Goal: Task Accomplishment & Management: Use online tool/utility

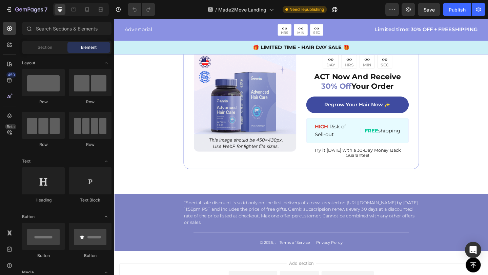
scroll to position [3435, 0]
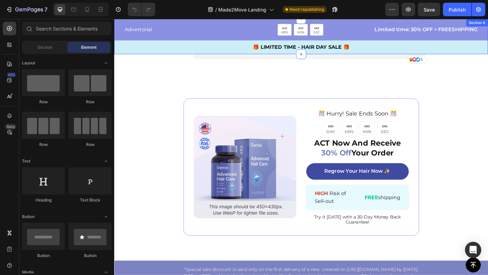
click at [487, 40] on div "Advertorial Text Block 00 HRS 00 MIN 00 SEC Countdown Timer Row Limited time: 3…" at bounding box center [317, 40] width 406 height 33
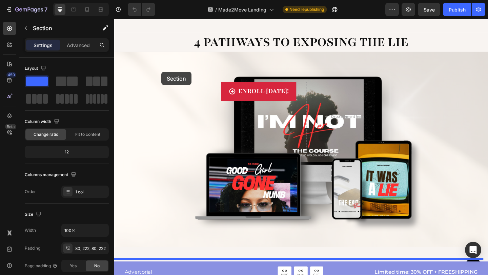
scroll to position [968, 0]
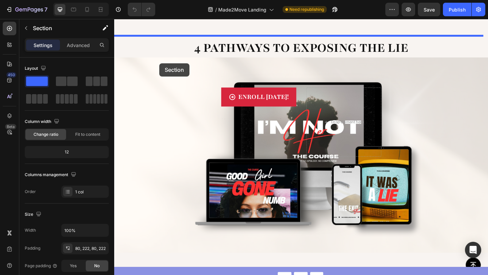
drag, startPoint x: 163, startPoint y: 179, endPoint x: 163, endPoint y: 67, distance: 112.1
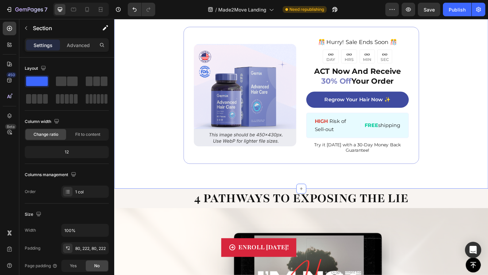
scroll to position [989, 0]
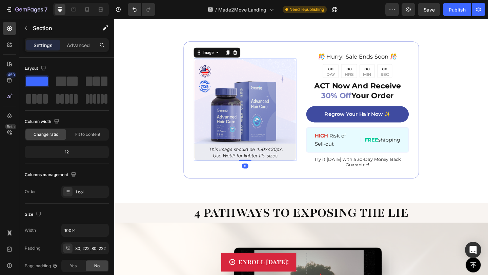
click at [253, 108] on img at bounding box center [255, 117] width 111 height 111
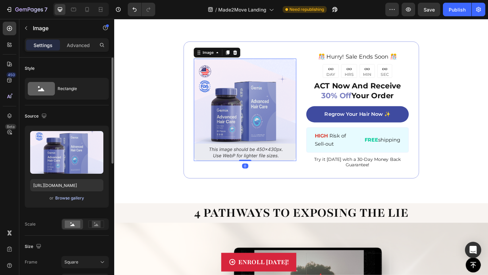
click at [64, 199] on div "Browse gallery" at bounding box center [69, 198] width 29 height 6
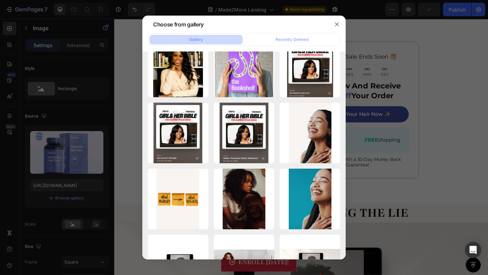
scroll to position [776, 0]
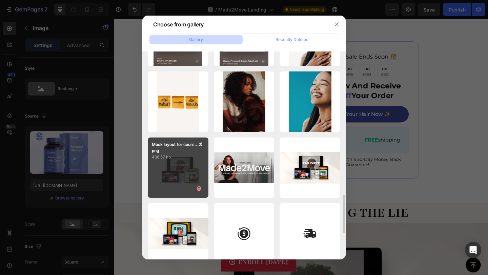
click at [177, 171] on div "Mock layout for cours...2).png 436.57 kb" at bounding box center [178, 167] width 61 height 61
type input "[URL][DOMAIN_NAME]"
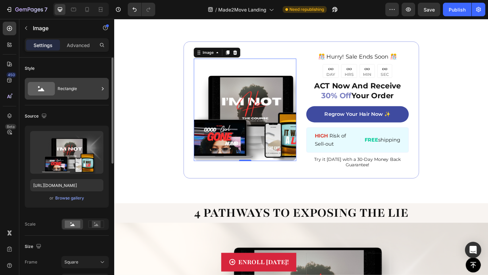
click at [94, 85] on div "Rectangle" at bounding box center [78, 89] width 41 height 16
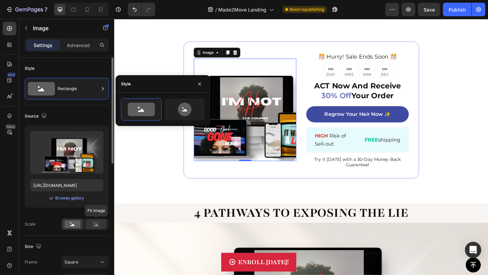
click at [102, 227] on icon at bounding box center [96, 223] width 16 height 7
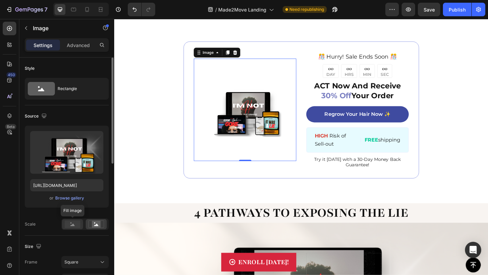
click at [76, 225] on rect at bounding box center [73, 223] width 16 height 7
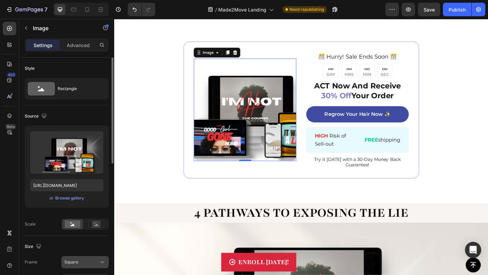
click at [85, 260] on div "Square" at bounding box center [80, 262] width 33 height 6
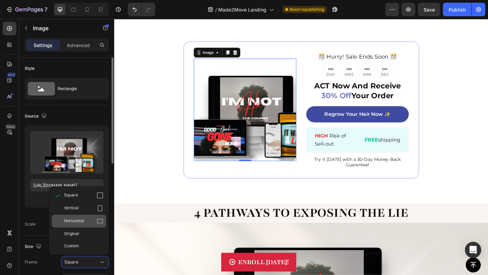
click at [79, 222] on span "Horizontal" at bounding box center [74, 221] width 20 height 7
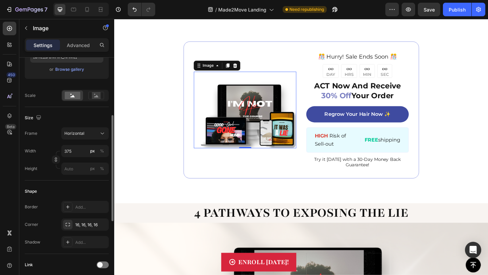
scroll to position [146, 0]
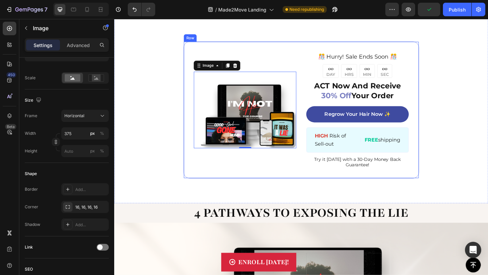
click at [311, 168] on div "Image 0 ️🎊 Hurry! Sale Ends Soon ️🎊 Text Block 00 DAY 00 HRS 00 MIN 00 SEC Coun…" at bounding box center [317, 117] width 256 height 149
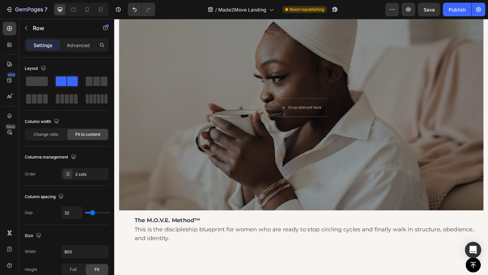
scroll to position [547, 0]
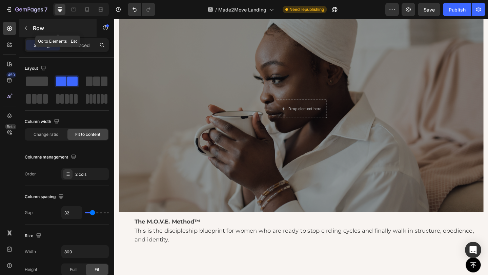
click at [30, 27] on button "button" at bounding box center [26, 28] width 11 height 11
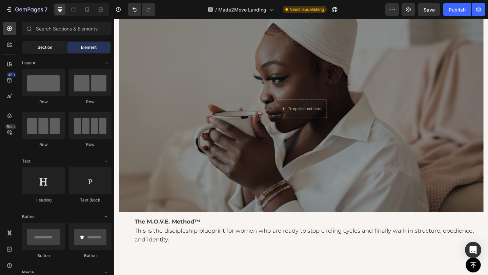
click at [42, 48] on span "Section" at bounding box center [45, 47] width 15 height 6
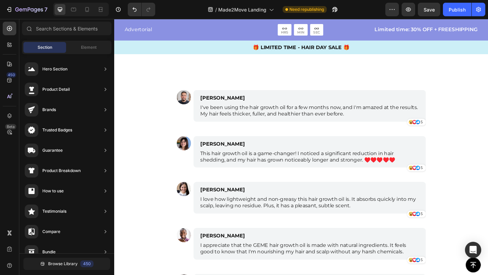
scroll to position [3840, 0]
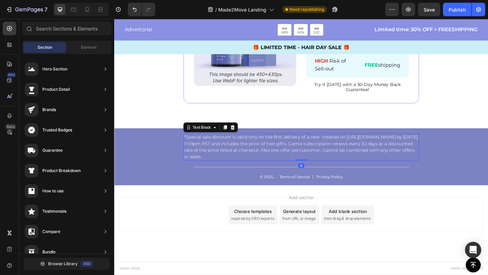
click at [264, 236] on span "inspired by CRO experts" at bounding box center [264, 236] width 46 height 6
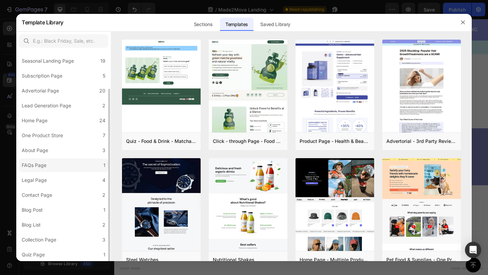
scroll to position [0, 0]
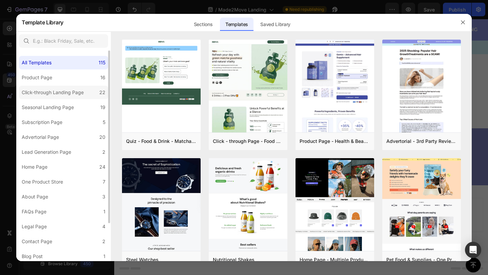
click at [47, 94] on div "Click-through Landing Page" at bounding box center [53, 92] width 62 height 8
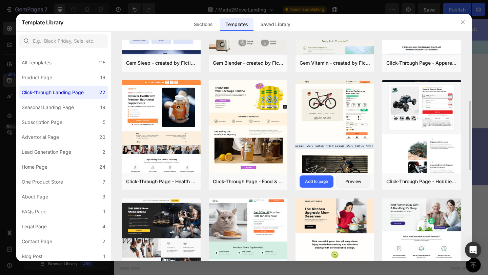
scroll to position [219, 0]
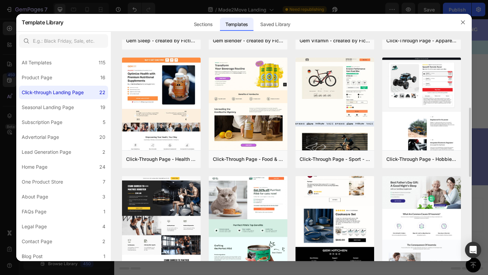
click at [333, 200] on img at bounding box center [334, 55] width 79 height 428
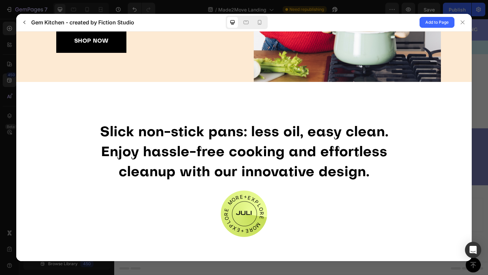
scroll to position [0, 0]
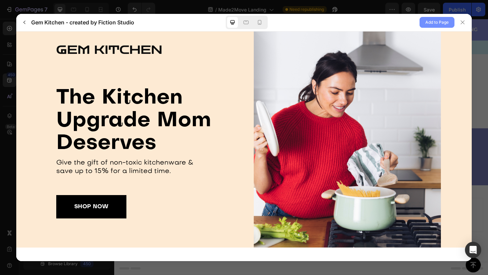
click at [430, 23] on span "Add to Page" at bounding box center [436, 22] width 23 height 8
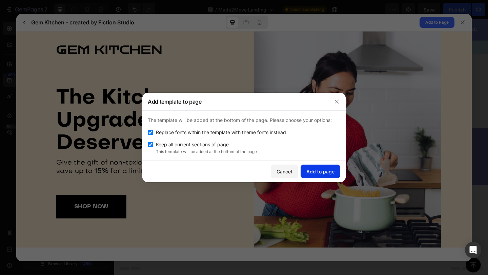
click at [315, 172] on div "Add to page" at bounding box center [320, 171] width 28 height 7
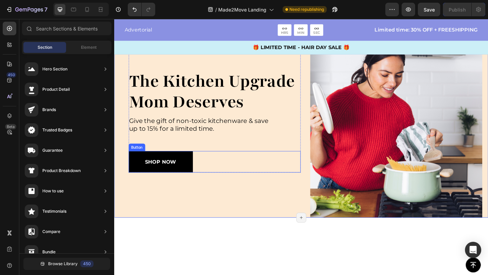
scroll to position [3790, 0]
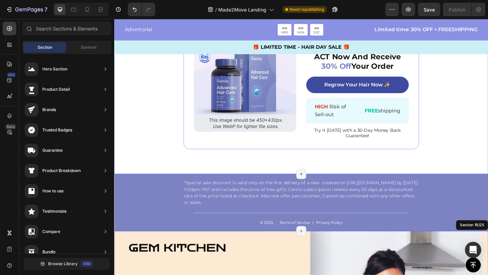
click at [487, 170] on div "Image ️🎊 Hurry! Sale Ends Soon ️🎊 Text Block 00 DAY 00 HRS 00 MIN 00 SEC Countd…" at bounding box center [317, 85] width 406 height 203
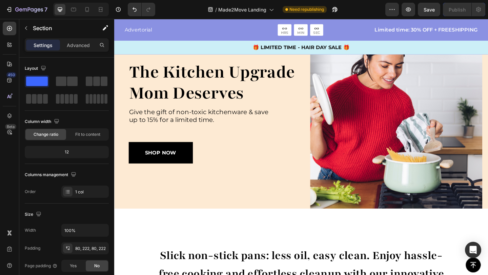
scroll to position [3985, 0]
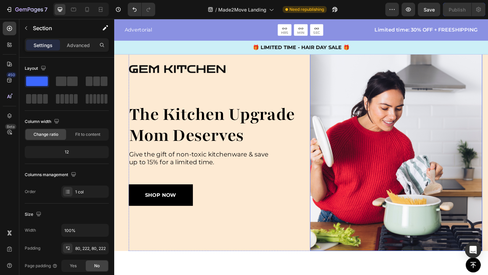
click at [427, 147] on img at bounding box center [420, 163] width 187 height 216
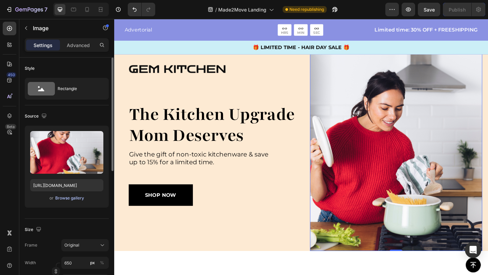
click at [61, 201] on div "Browse gallery" at bounding box center [69, 198] width 29 height 6
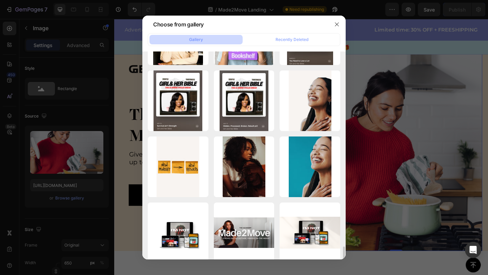
scroll to position [765, 0]
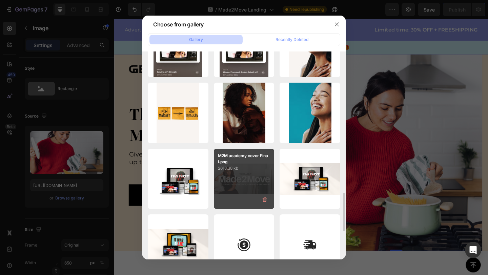
click at [258, 190] on div "M2M academy cover Final.png 2618.38 kb" at bounding box center [244, 179] width 61 height 61
type input "[URL][DOMAIN_NAME]"
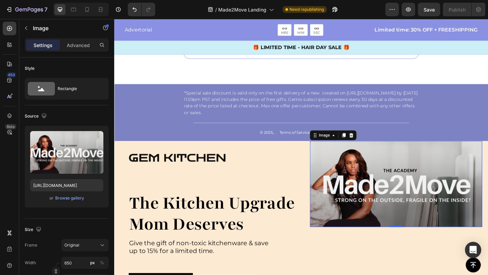
scroll to position [3915, 0]
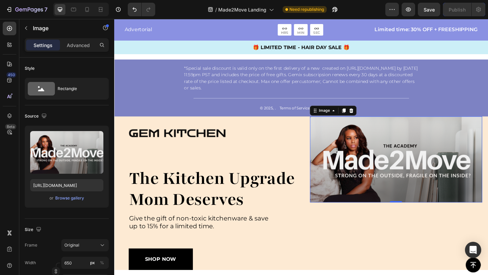
click at [370, 180] on img at bounding box center [420, 171] width 187 height 93
drag, startPoint x: 392, startPoint y: 178, endPoint x: 397, endPoint y: 181, distance: 5.4
click at [395, 180] on img at bounding box center [420, 171] width 187 height 93
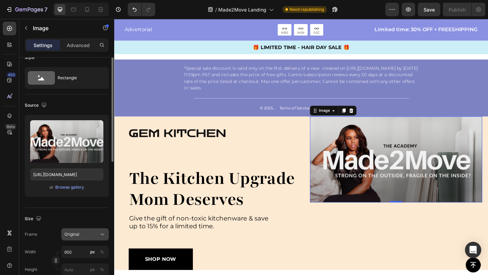
scroll to position [42, 0]
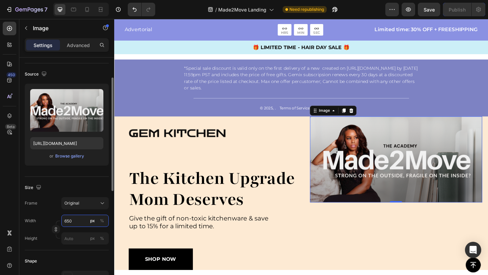
click at [80, 222] on input "650" at bounding box center [84, 221] width 47 height 12
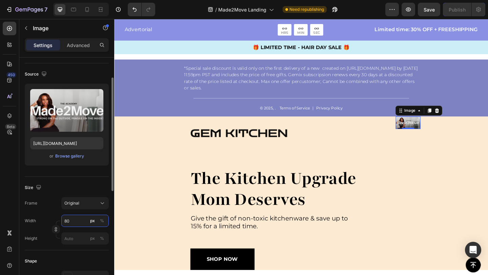
type input "8"
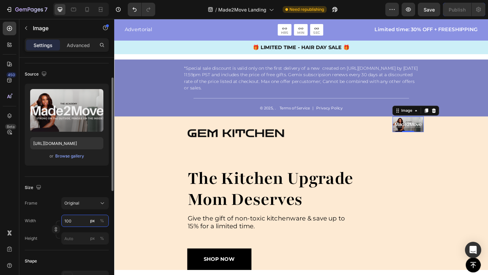
type input "1000"
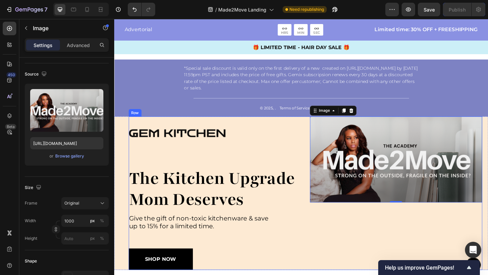
click at [378, 249] on div "Image Image 0" at bounding box center [420, 208] width 187 height 167
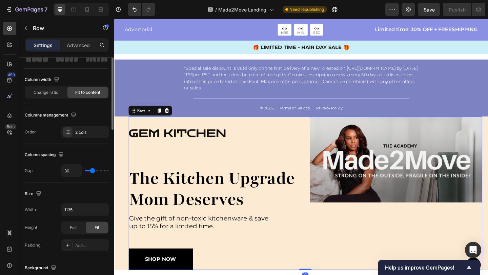
scroll to position [0, 0]
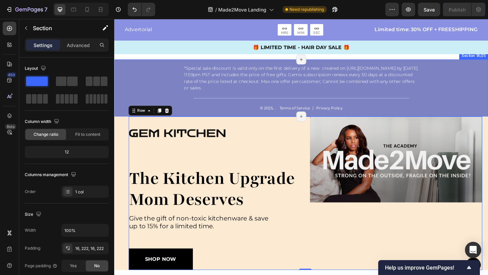
click at [406, 123] on div "*Special sale discount is valid only on the first delivery of a new created on …" at bounding box center [317, 94] width 406 height 62
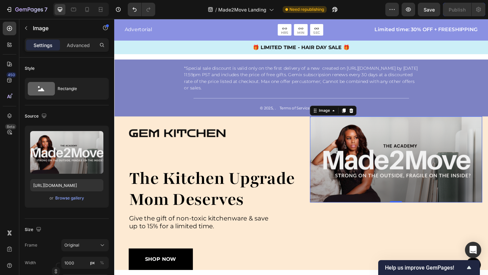
click at [406, 127] on img at bounding box center [420, 171] width 187 height 93
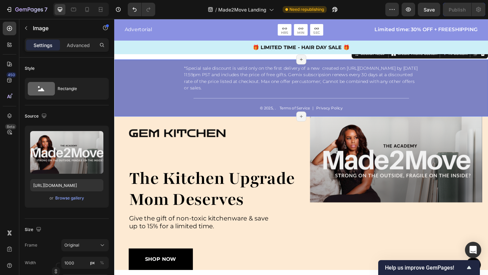
click at [487, 108] on div "*Special sale discount is valid only on the first delivery of a new created on …" at bounding box center [317, 94] width 406 height 62
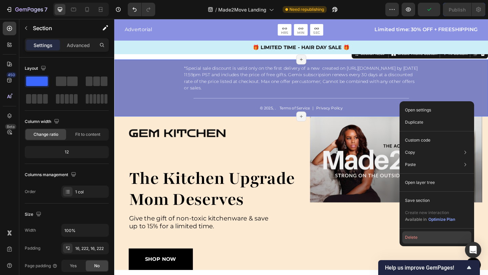
click at [422, 234] on button "Delete" at bounding box center [436, 237] width 69 height 12
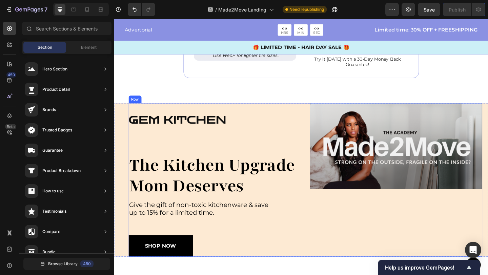
scroll to position [3876, 0]
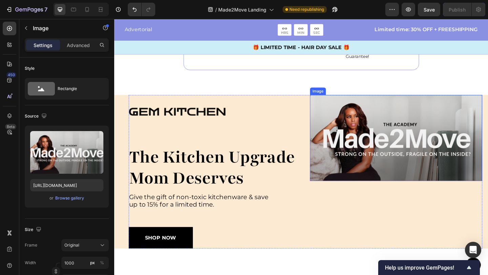
click at [351, 173] on img at bounding box center [420, 148] width 187 height 93
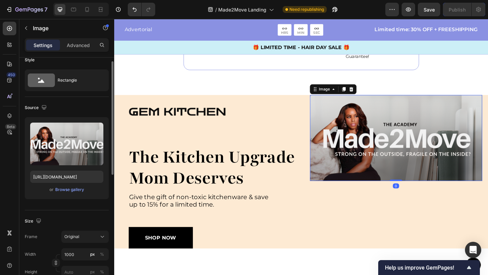
scroll to position [26, 0]
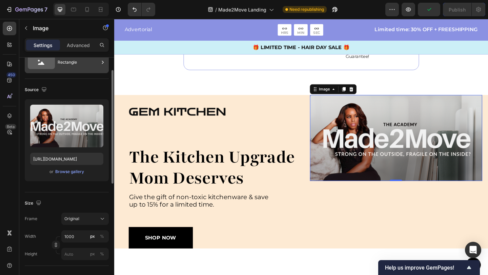
click at [79, 71] on div "Rectangle" at bounding box center [67, 62] width 84 height 22
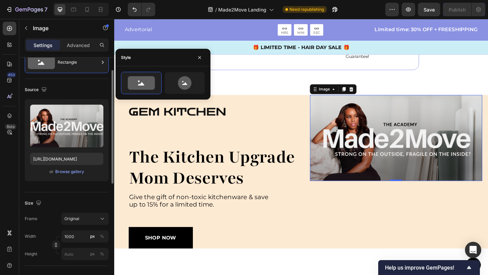
click at [70, 201] on div "Size" at bounding box center [67, 203] width 84 height 11
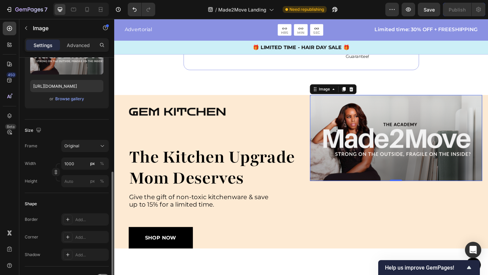
scroll to position [144, 0]
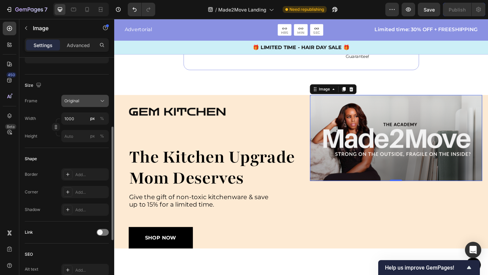
click at [88, 103] on div "Original" at bounding box center [80, 101] width 33 height 6
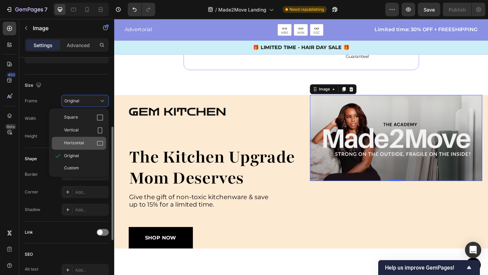
click at [93, 146] on div "Horizontal" at bounding box center [83, 143] width 39 height 7
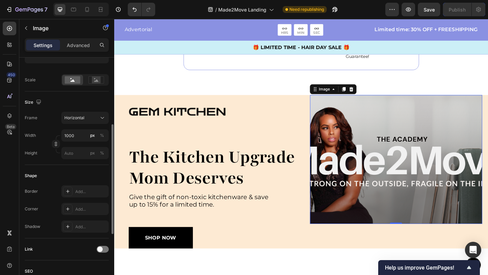
click at [358, 160] on img at bounding box center [420, 172] width 187 height 140
click at [74, 136] on input "1000" at bounding box center [84, 135] width 47 height 12
type input "5"
type input "4"
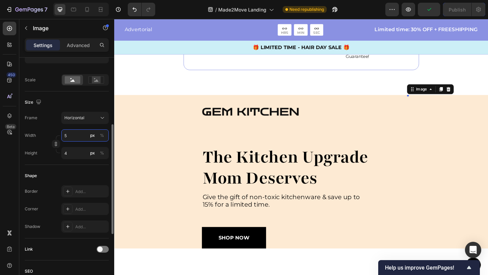
type input "50"
type input "38"
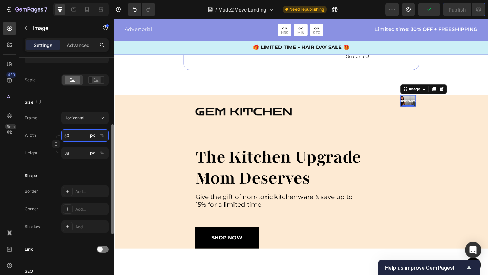
type input "500"
type input "375"
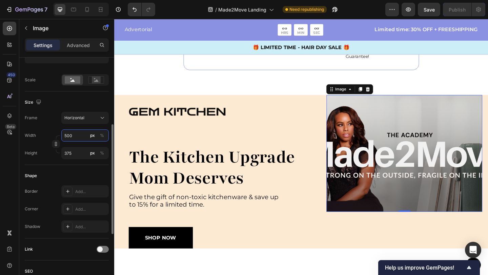
type input "50"
type input "38"
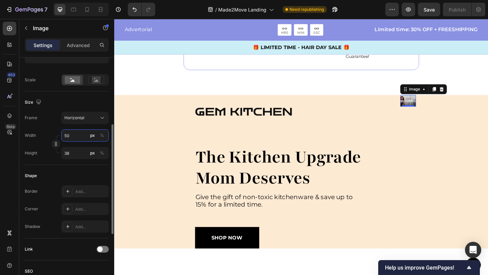
type input "5"
type input "4"
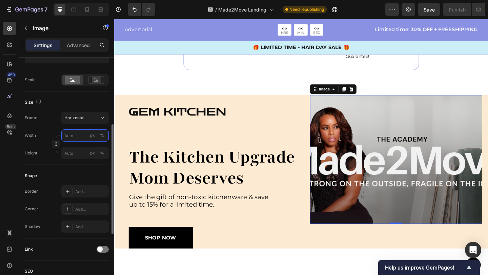
type input "1"
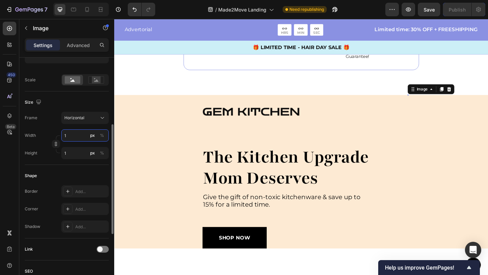
type input "10"
type input "8"
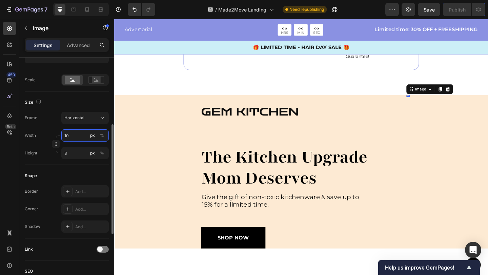
type input "100"
type input "75"
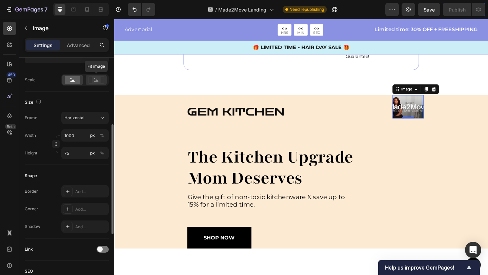
click at [92, 78] on rect at bounding box center [96, 80] width 9 height 7
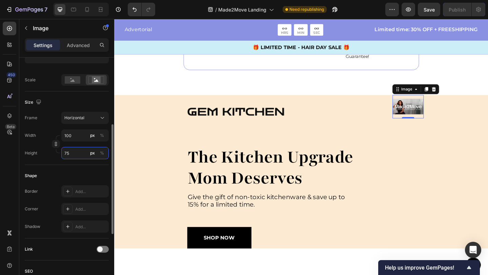
click at [79, 154] on input "75" at bounding box center [84, 153] width 47 height 12
type input "11"
type input "8"
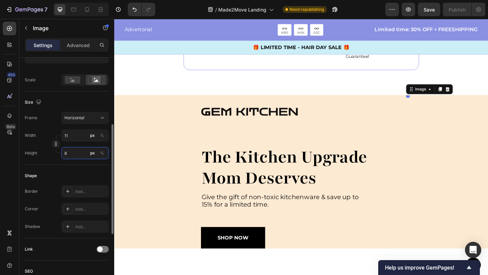
type input "107"
type input "80"
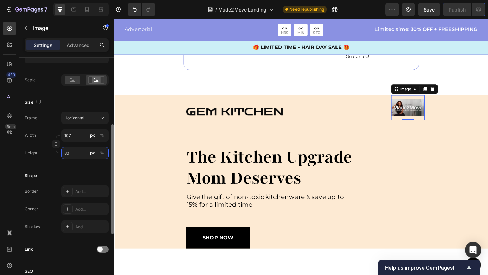
type input "1067"
type input "800"
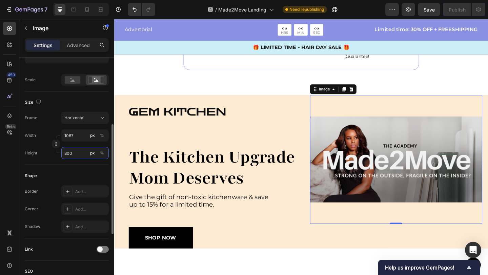
type input "107"
type input "80"
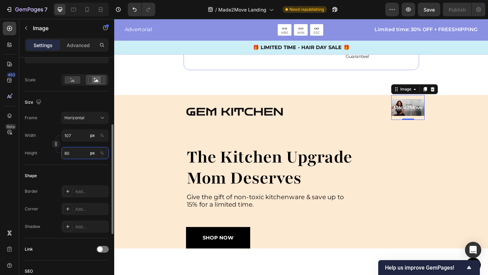
type input "11"
type input "8"
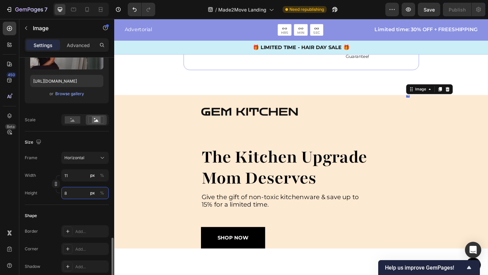
scroll to position [0, 0]
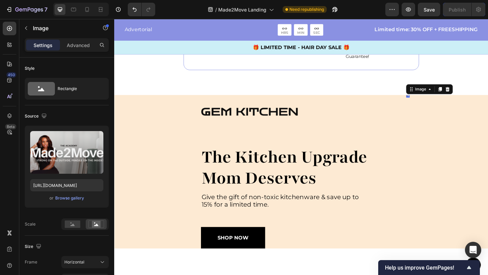
type input "8"
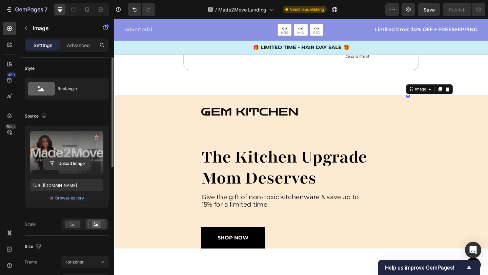
click at [79, 163] on input "file" at bounding box center [66, 164] width 47 height 12
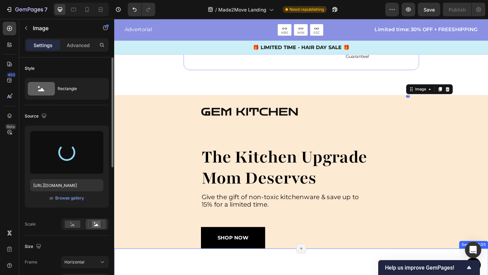
type input "[URL][DOMAIN_NAME]"
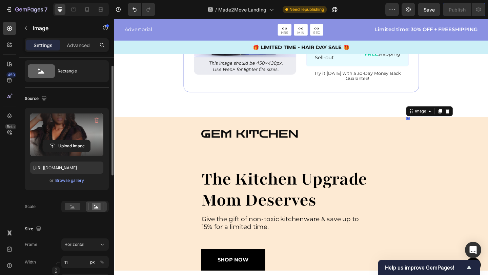
scroll to position [99, 0]
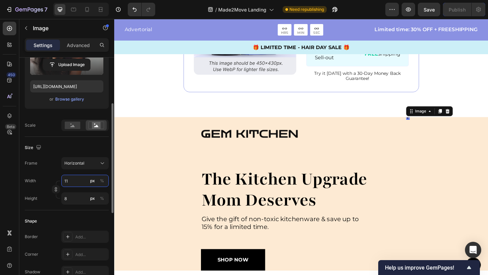
click at [72, 181] on input "11" at bounding box center [84, 181] width 47 height 12
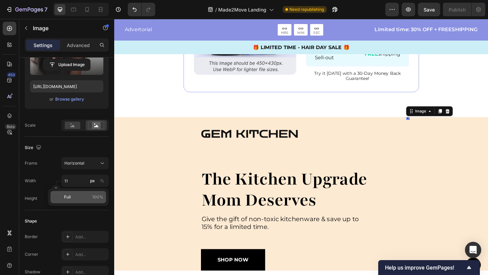
click at [73, 198] on p "Full 100%" at bounding box center [83, 197] width 39 height 6
type input "100"
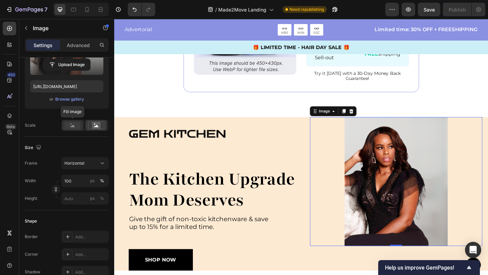
click at [72, 124] on rect at bounding box center [73, 125] width 16 height 7
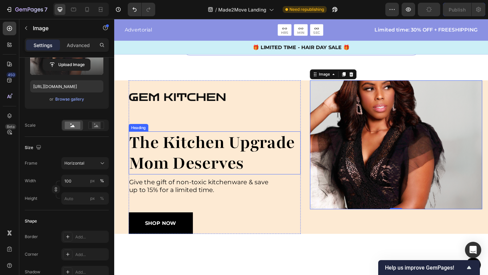
scroll to position [3893, 0]
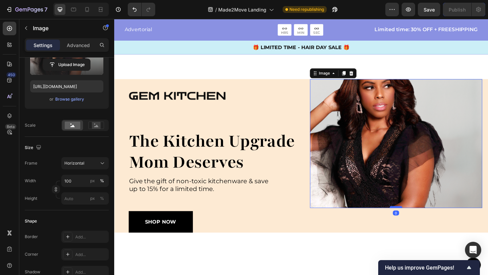
click at [418, 224] on div at bounding box center [420, 223] width 14 height 2
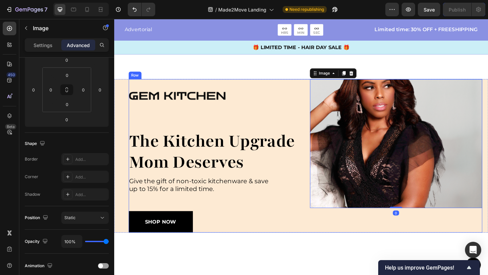
click at [374, 237] on div "Image Image 0" at bounding box center [420, 167] width 187 height 167
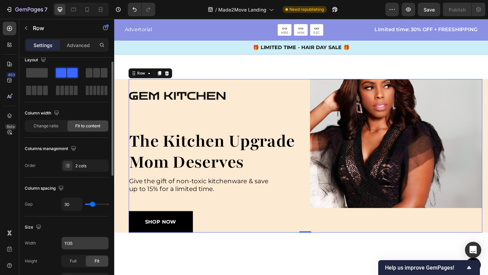
scroll to position [25, 0]
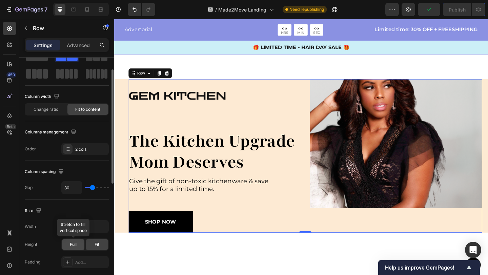
click at [79, 246] on div "Full" at bounding box center [73, 244] width 22 height 11
click at [91, 245] on div "Fit" at bounding box center [97, 244] width 22 height 11
click at [80, 226] on input "1135" at bounding box center [85, 226] width 47 height 12
click at [72, 210] on div "Size" at bounding box center [67, 210] width 84 height 11
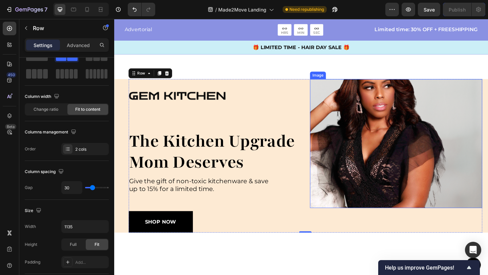
click at [408, 159] on img at bounding box center [420, 154] width 187 height 140
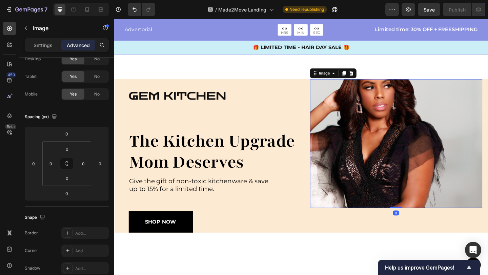
scroll to position [0, 0]
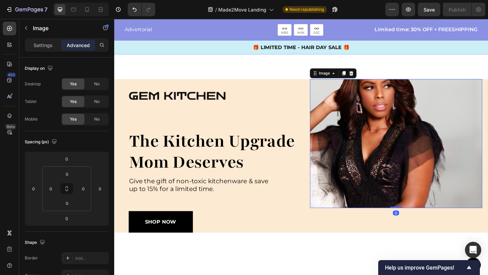
click at [408, 159] on img at bounding box center [420, 154] width 187 height 140
click at [34, 46] on p "Settings" at bounding box center [43, 45] width 19 height 7
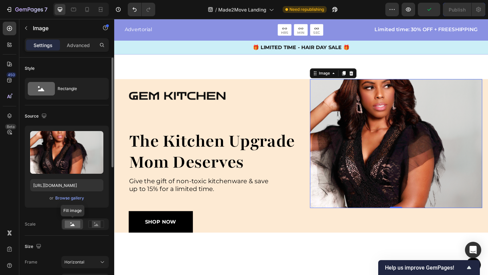
click at [80, 225] on div at bounding box center [72, 224] width 21 height 10
click at [76, 226] on rect at bounding box center [73, 223] width 16 height 7
click at [99, 225] on rect at bounding box center [96, 224] width 9 height 7
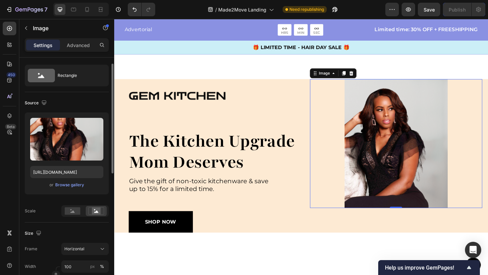
scroll to position [33, 0]
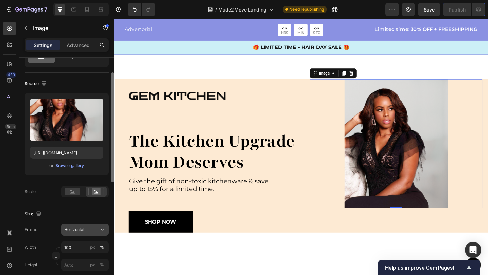
click at [78, 232] on span "Horizontal" at bounding box center [74, 230] width 20 height 6
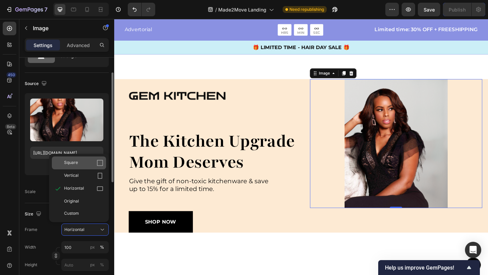
click at [84, 166] on div "Square" at bounding box center [83, 162] width 39 height 7
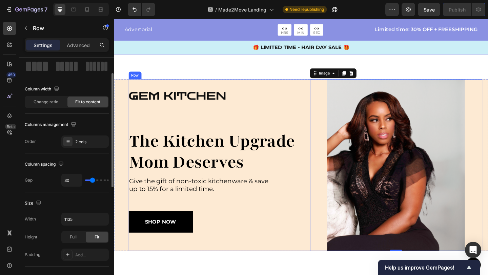
click at [292, 265] on div "Image the kitchen upgrade mom deserves Heading Give the gift of non-toxic kitch…" at bounding box center [223, 177] width 187 height 187
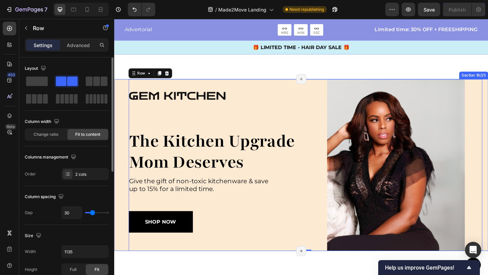
click at [119, 238] on div "Image the kitchen upgrade mom deserves Heading Give the gift of non-toxic kitch…" at bounding box center [317, 177] width 406 height 187
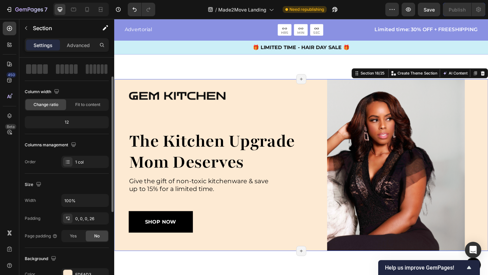
scroll to position [42, 0]
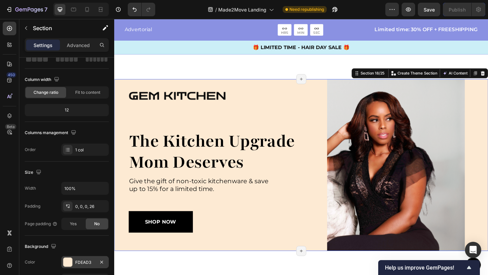
click at [80, 262] on div "FDEAD3" at bounding box center [85, 262] width 20 height 6
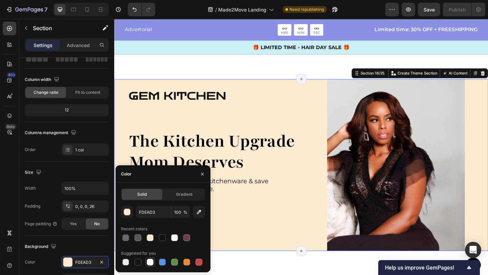
click at [147, 261] on div at bounding box center [150, 262] width 7 height 7
type input "FFFFFF"
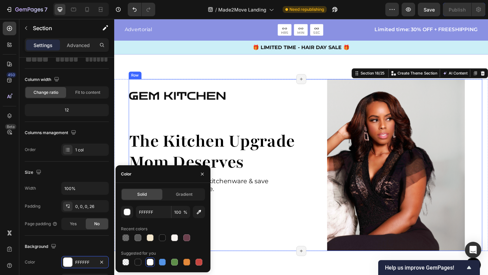
click at [303, 255] on div "Image the kitchen upgrade mom deserves Heading Give the gift of non-toxic kitch…" at bounding box center [223, 177] width 187 height 187
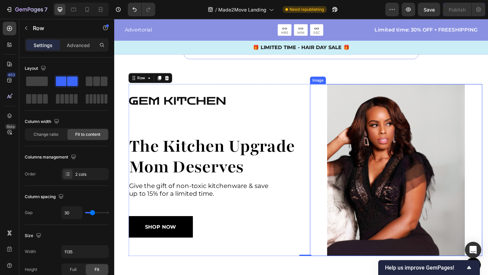
scroll to position [3877, 0]
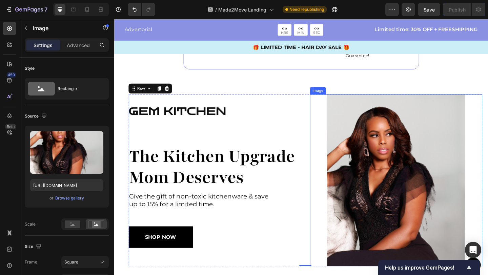
click at [455, 171] on img at bounding box center [420, 194] width 187 height 187
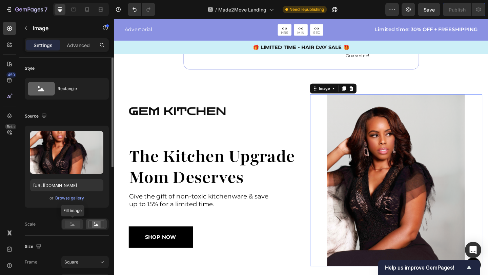
click at [70, 227] on rect at bounding box center [73, 223] width 16 height 7
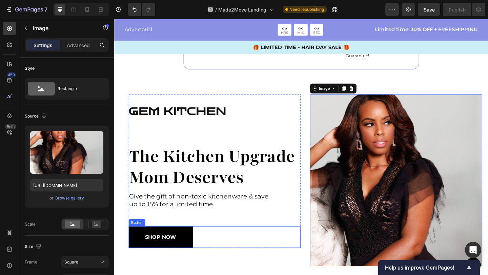
click at [263, 261] on div "SHOP NOW Button" at bounding box center [223, 255] width 187 height 23
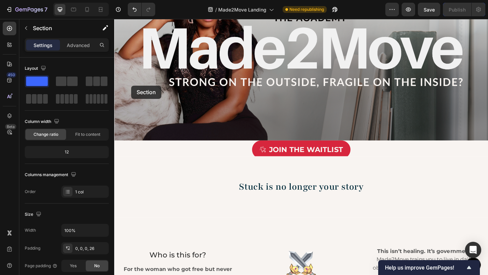
scroll to position [0, 0]
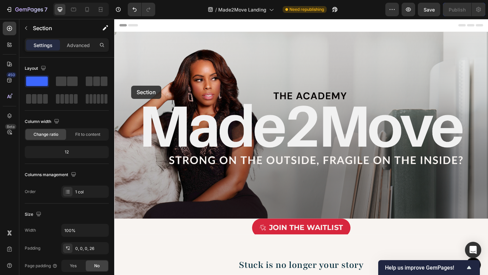
drag, startPoint x: 123, startPoint y: 187, endPoint x: 132, endPoint y: 91, distance: 95.6
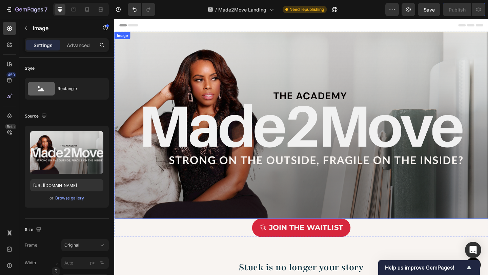
click at [239, 151] on img at bounding box center [317, 134] width 406 height 203
click at [158, 41] on icon at bounding box center [158, 39] width 5 height 5
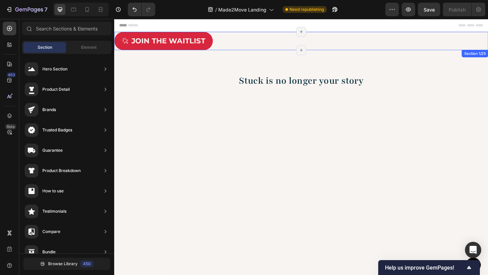
click at [229, 46] on div "Join the Waitlist Button Section 1/25 Page has reached Shopify’s 25 section-lim…" at bounding box center [317, 43] width 406 height 20
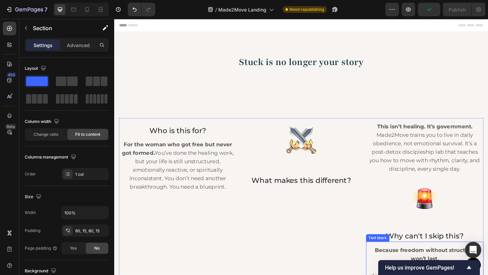
scroll to position [160, 0]
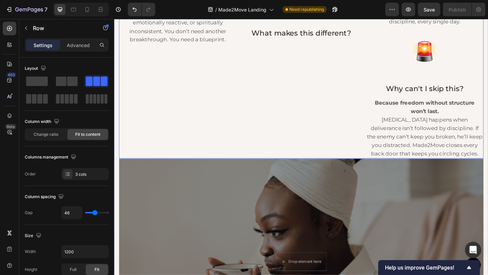
click at [275, 126] on div "Image What makes this different? Text block" at bounding box center [317, 68] width 109 height 204
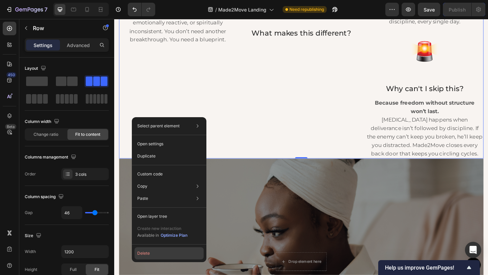
click at [153, 255] on button "Delete" at bounding box center [168, 253] width 69 height 12
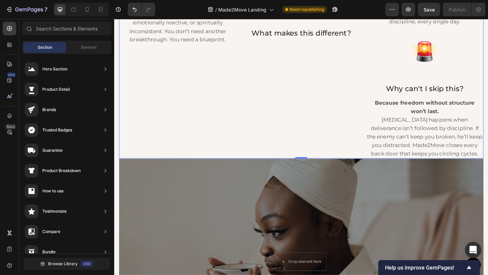
scroll to position [0, 0]
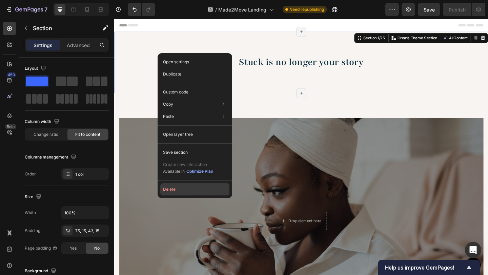
click at [191, 187] on button "Delete" at bounding box center [194, 189] width 69 height 12
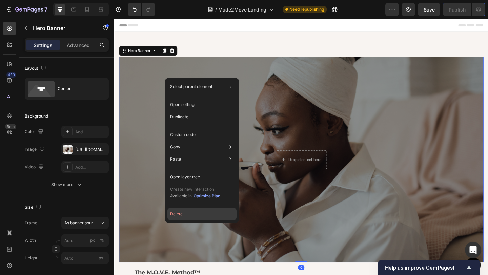
click at [174, 215] on button "Delete" at bounding box center [201, 214] width 69 height 12
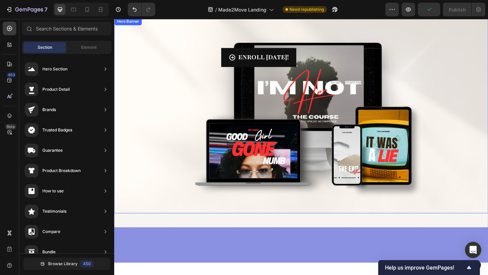
scroll to position [424, 0]
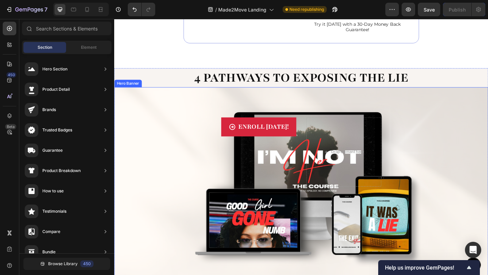
click at [487, 101] on div "Background Image" at bounding box center [317, 199] width 406 height 213
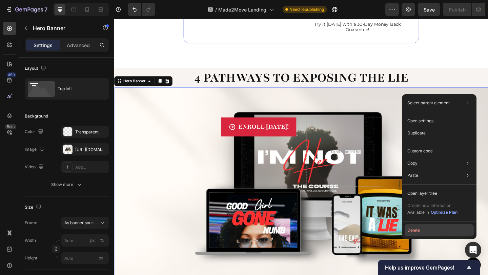
click at [425, 229] on button "Delete" at bounding box center [438, 230] width 69 height 12
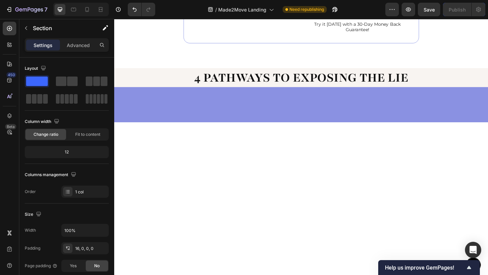
click at [411, 119] on div at bounding box center [317, 112] width 406 height 38
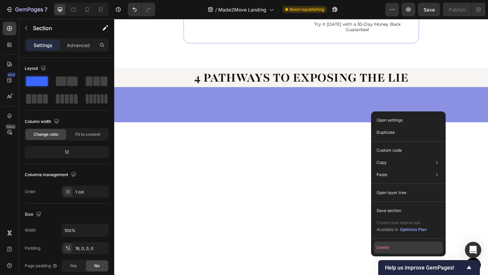
drag, startPoint x: 387, startPoint y: 247, endPoint x: 294, endPoint y: 241, distance: 93.7
click at [387, 247] on button "Delete" at bounding box center [407, 247] width 69 height 12
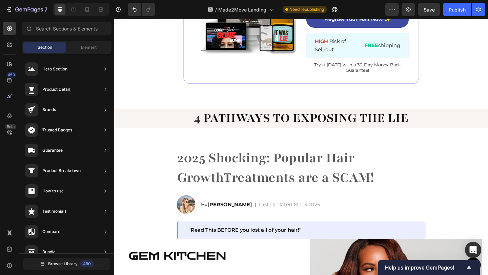
scroll to position [377, 0]
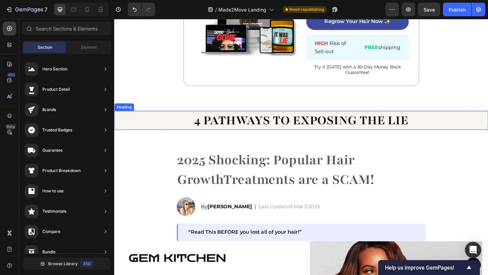
click at [444, 131] on h2 "4 Pathways to exposing the Lie" at bounding box center [317, 129] width 406 height 21
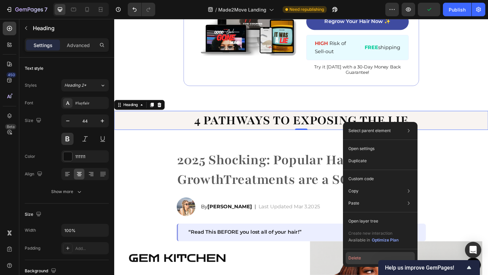
click at [362, 254] on button "Delete" at bounding box center [379, 258] width 69 height 12
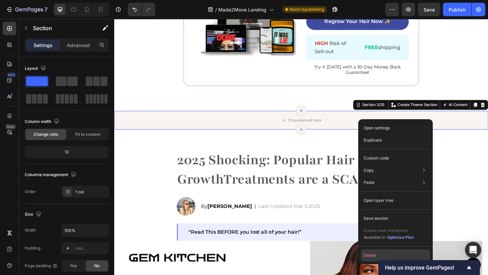
click at [370, 257] on button "Delete" at bounding box center [395, 255] width 69 height 12
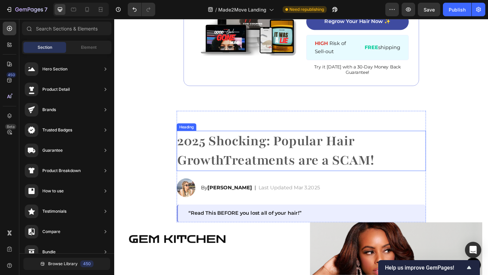
click at [314, 148] on h2 "2025 Shocking: Popular Hair GrowthTreatments are a SCAM!" at bounding box center [317, 163] width 271 height 44
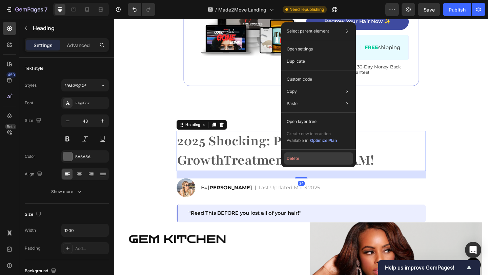
click at [295, 157] on button "Delete" at bounding box center [318, 158] width 69 height 12
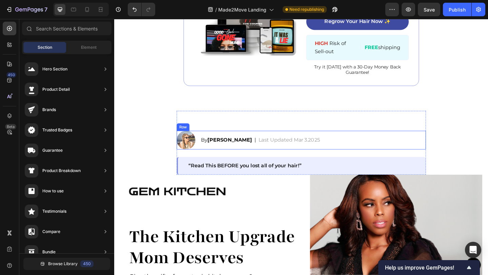
click at [439, 157] on div "By [PERSON_NAME] Text Block | Text Block Last Updated Mar 3.2025 Text Block Row" at bounding box center [330, 151] width 245 height 20
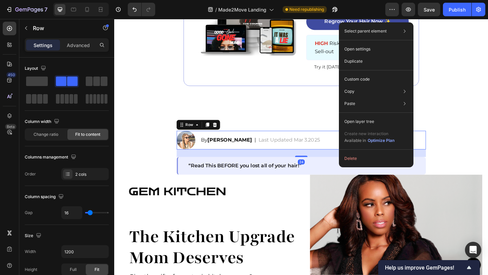
click at [383, 165] on div "Select parent element Section Row 2 cols Open settings Duplicate Custom code Co…" at bounding box center [376, 94] width 74 height 145
drag, startPoint x: 363, startPoint y: 159, endPoint x: 270, endPoint y: 153, distance: 92.7
click at [363, 159] on button "Delete" at bounding box center [375, 158] width 69 height 12
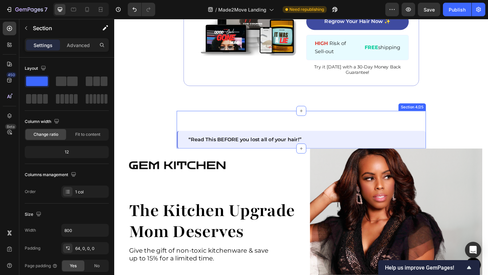
click at [397, 132] on div "“Read This BEFORE you lost all of your hair!” Text Block Row Section 4/25" at bounding box center [317, 139] width 271 height 41
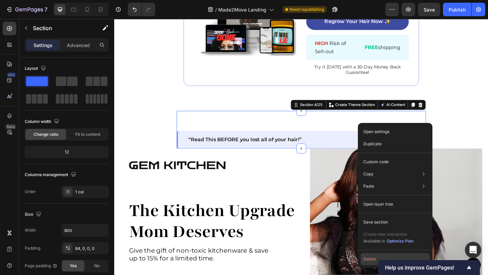
click at [370, 255] on button "Delete" at bounding box center [394, 259] width 69 height 12
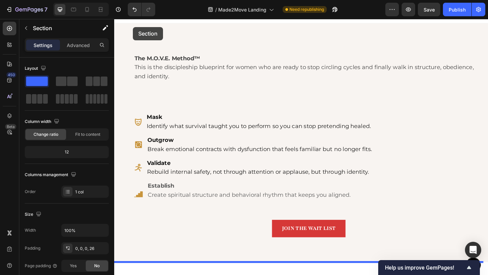
scroll to position [0, 0]
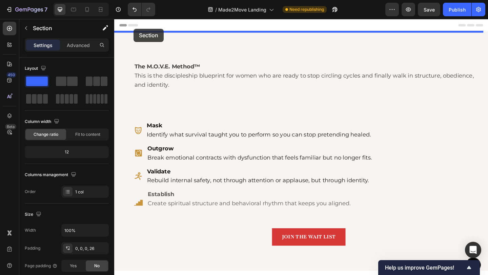
drag, startPoint x: 121, startPoint y: 86, endPoint x: 135, endPoint y: 29, distance: 57.9
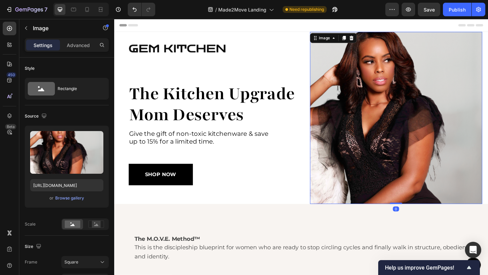
click at [487, 49] on img at bounding box center [420, 126] width 187 height 187
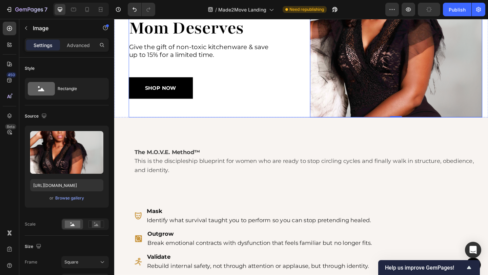
scroll to position [95, 0]
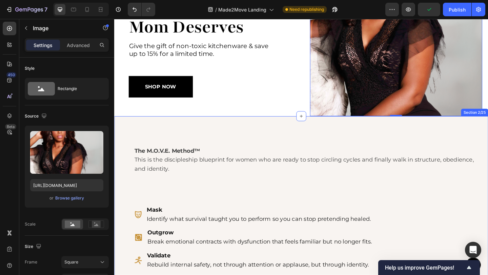
click at [234, 141] on div "The M.O.V.E. Method™ This is the discipleship blueprint for women who are ready…" at bounding box center [317, 255] width 406 height 260
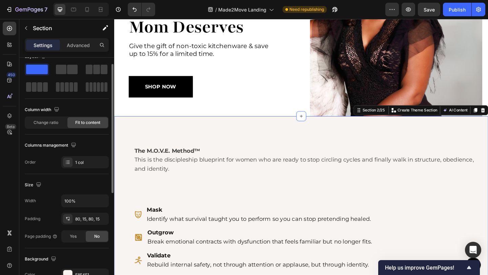
scroll to position [37, 0]
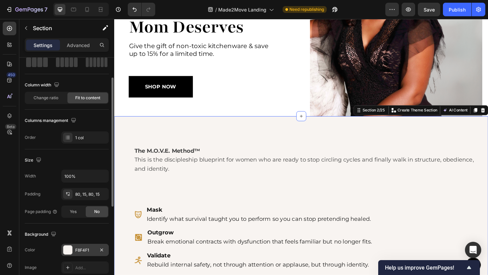
click at [90, 253] on div "F8F4F1" at bounding box center [85, 250] width 20 height 6
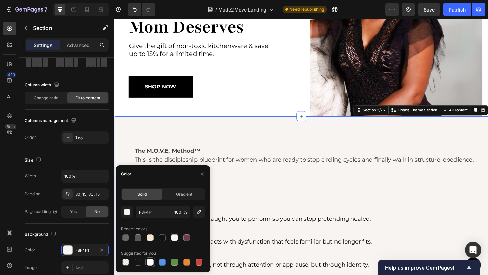
click at [148, 264] on div at bounding box center [150, 262] width 7 height 7
type input "FFFFFF"
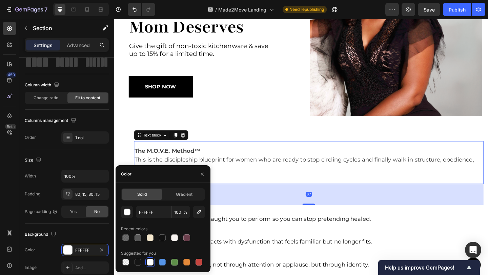
click at [355, 197] on div "The M.O.V.E. Method™ This is the discipleship blueprint for women who are ready…" at bounding box center [325, 175] width 380 height 47
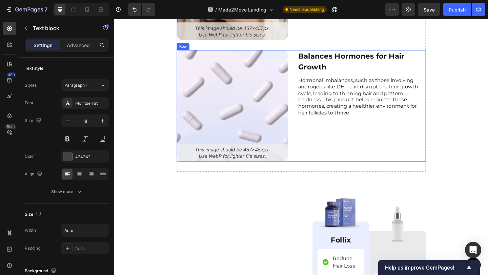
scroll to position [2027, 0]
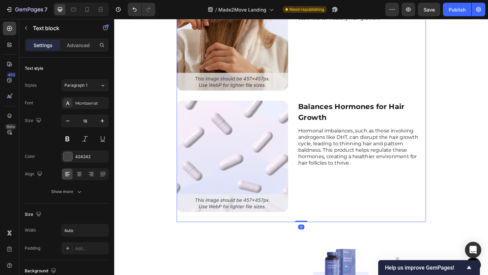
click at [439, 234] on div "Think your current serum is effective? 12,000+ customers choose Follix Instead …" at bounding box center [317, 14] width 271 height 449
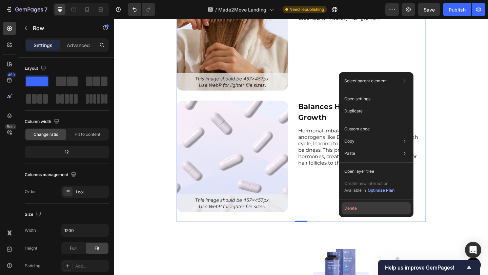
click at [381, 205] on button "Delete" at bounding box center [375, 208] width 69 height 12
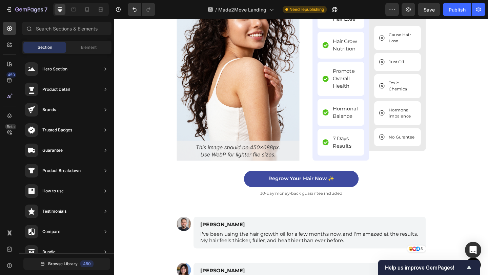
scroll to position [1923, 0]
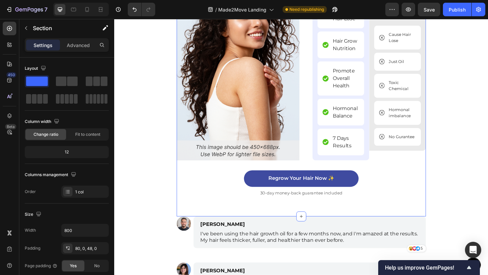
click at [444, 173] on div "Image Image Follix Text Block Reduce Hair Lose Item List Hair Grow Nutrition It…" at bounding box center [317, 93] width 271 height 249
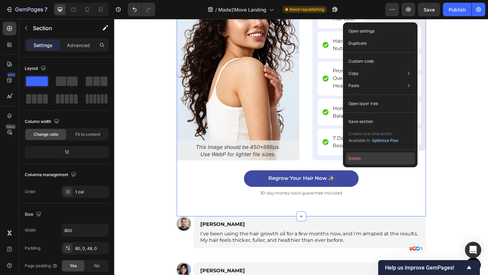
click at [372, 154] on button "Delete" at bounding box center [379, 158] width 69 height 12
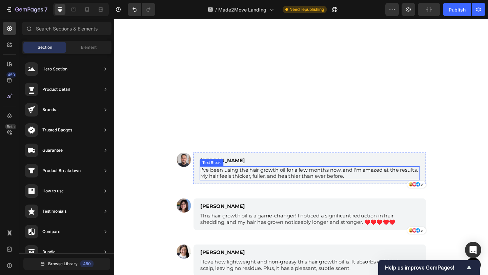
scroll to position [1945, 0]
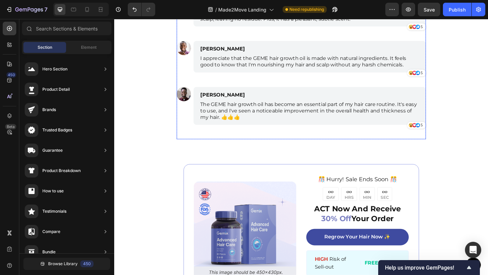
click at [425, 143] on div "Image [PERSON_NAME] Text Block I've been using the hair growth oil for a few mo…" at bounding box center [317, 21] width 271 height 257
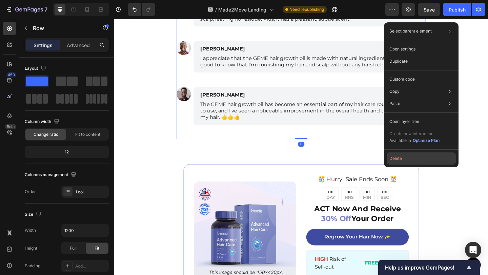
click at [405, 157] on button "Delete" at bounding box center [420, 158] width 69 height 12
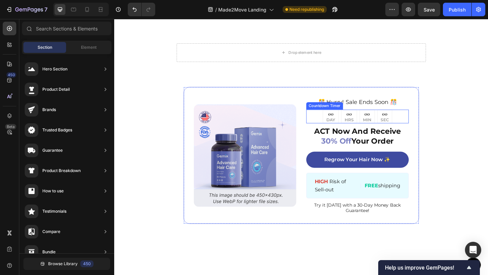
scroll to position [1757, 0]
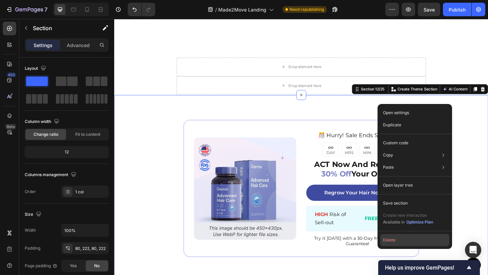
click at [416, 236] on button "Delete" at bounding box center [414, 240] width 69 height 12
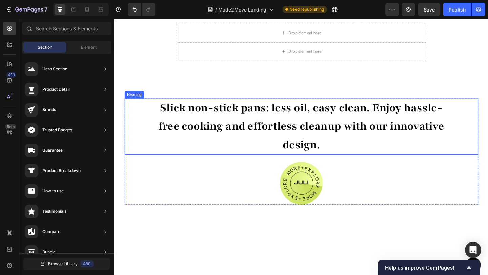
scroll to position [1622, 0]
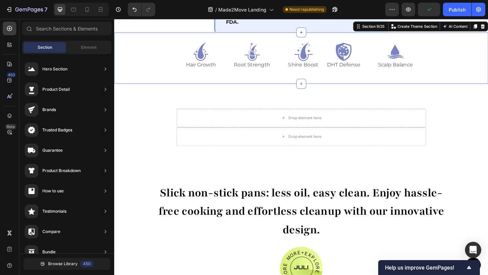
click at [487, 89] on div "Icon Hair Growth Text Block Icon Root Strength Text Block Icon Shine Boost Text…" at bounding box center [317, 62] width 406 height 56
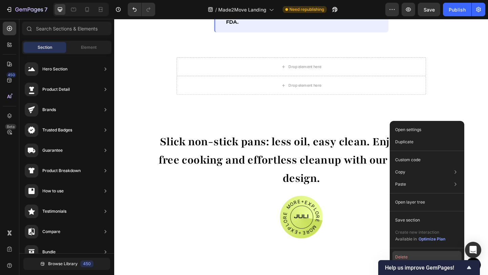
click at [408, 253] on button "Delete" at bounding box center [426, 257] width 69 height 12
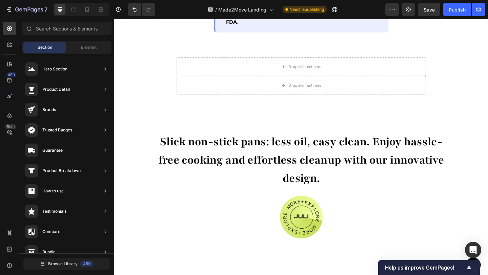
click at [457, 153] on div "Button Sticky 3. Hormonal Imbalances Text Block Image Hormonal fluctuations, pa…" at bounding box center [317, 273] width 406 height 3722
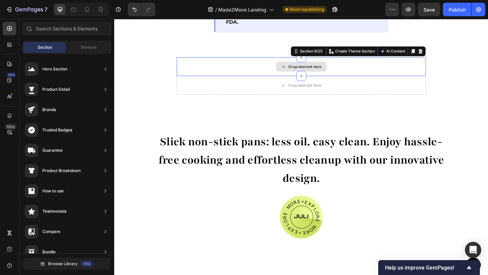
click at [183, 81] on div "Drop element here" at bounding box center [317, 71] width 271 height 20
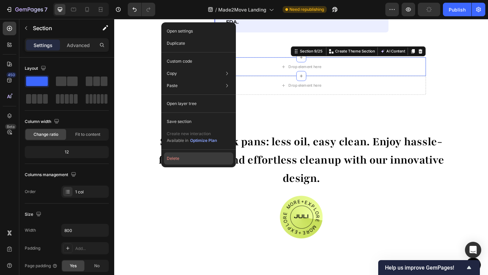
click at [201, 154] on button "Delete" at bounding box center [198, 158] width 69 height 12
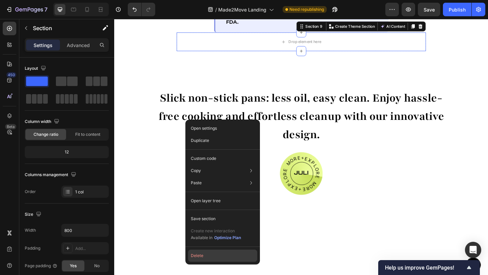
click at [207, 254] on button "Delete" at bounding box center [222, 256] width 69 height 12
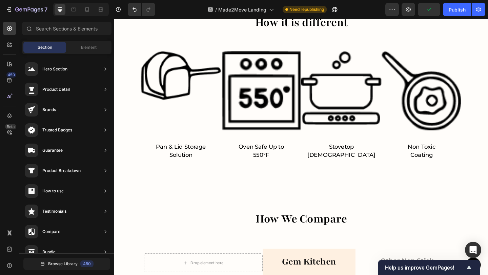
scroll to position [2636, 0]
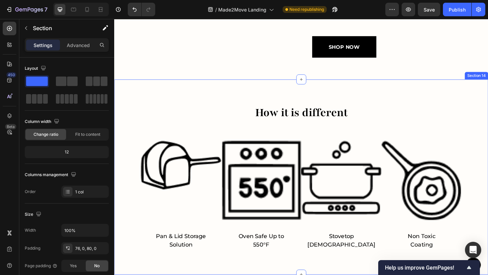
click at [182, 159] on div "How it is different Heading Image Pan & Lid Storage Solution Text Block Image O…" at bounding box center [317, 191] width 406 height 212
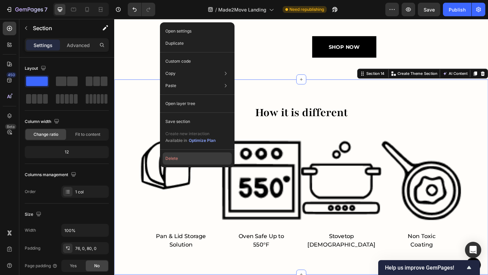
click at [185, 155] on button "Delete" at bounding box center [197, 158] width 69 height 12
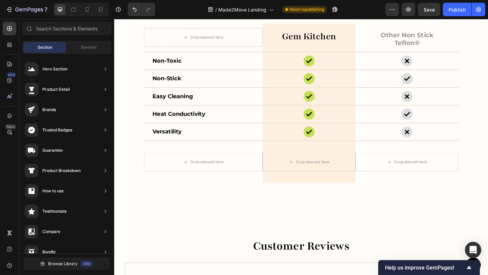
scroll to position [2664, 0]
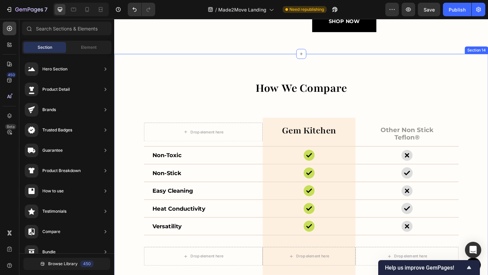
click at [166, 137] on div "how we compare Heading gem kitchen Heading Row Other Non Stick Teflon® Text Blo…" at bounding box center [317, 193] width 406 height 272
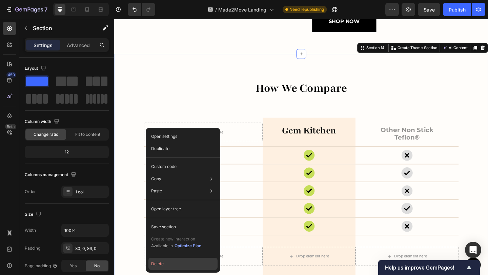
click at [164, 259] on button "Delete" at bounding box center [182, 264] width 69 height 12
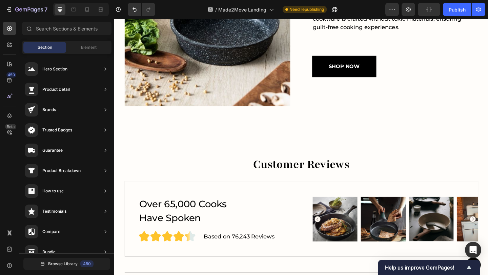
scroll to position [2634, 0]
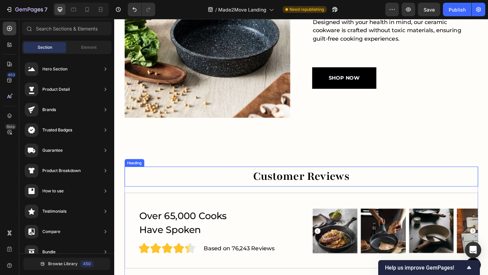
click at [187, 196] on h2 "customer reviews" at bounding box center [317, 189] width 384 height 21
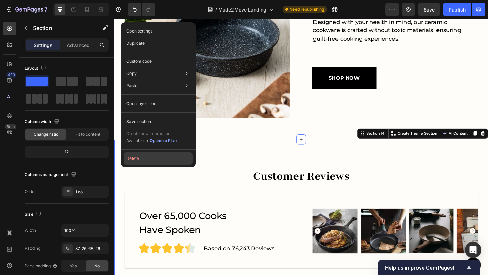
click at [137, 156] on button "Delete" at bounding box center [158, 158] width 69 height 12
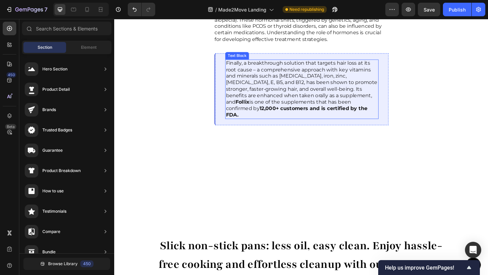
scroll to position [1520, 0]
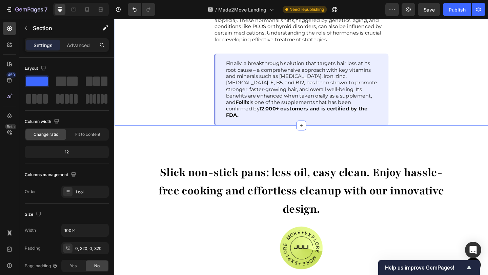
click at [211, 135] on div "3. Hormonal Imbalances Text Block Image Hormonal fluctuations, particularly cha…" at bounding box center [317, 51] width 406 height 168
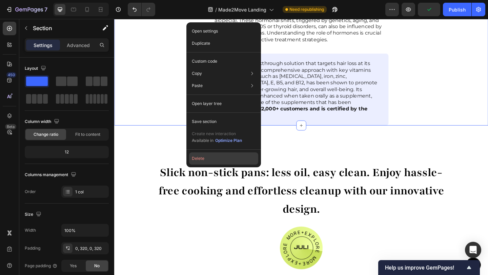
click at [203, 154] on button "Delete" at bounding box center [223, 158] width 69 height 12
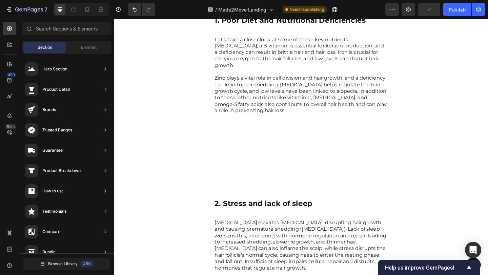
scroll to position [1147, 0]
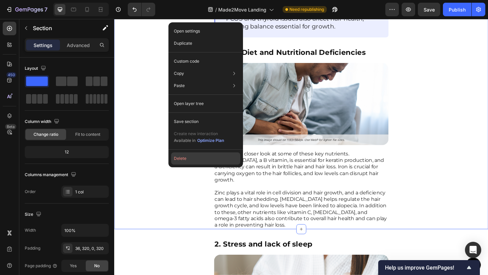
click at [190, 157] on button "Delete" at bounding box center [205, 158] width 69 height 12
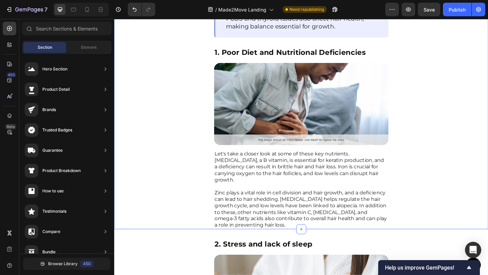
scroll to position [795, 0]
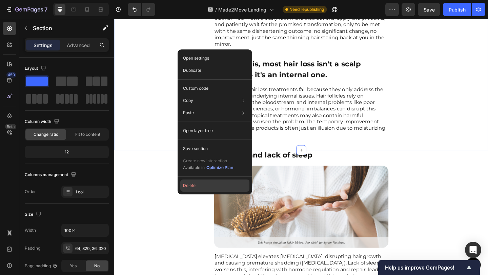
click at [196, 186] on button "Delete" at bounding box center [214, 185] width 69 height 12
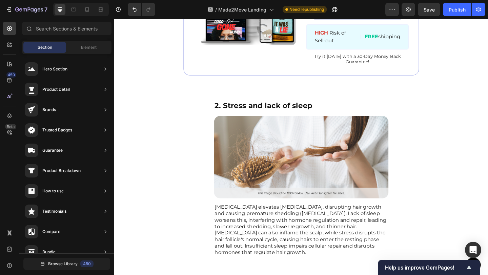
scroll to position [569, 0]
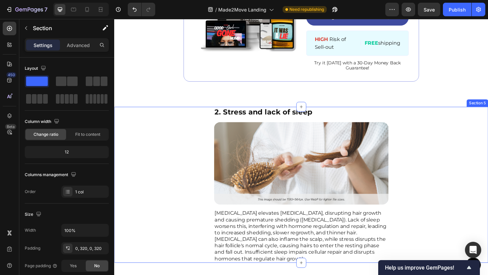
click at [181, 181] on div "2. Stress and lack of sleep Text Block Image [MEDICAL_DATA] elevates [MEDICAL_D…" at bounding box center [317, 199] width 406 height 170
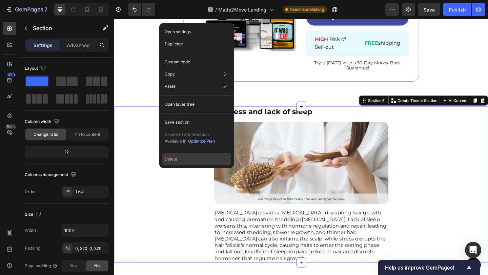
click at [177, 165] on button "Delete" at bounding box center [196, 159] width 69 height 12
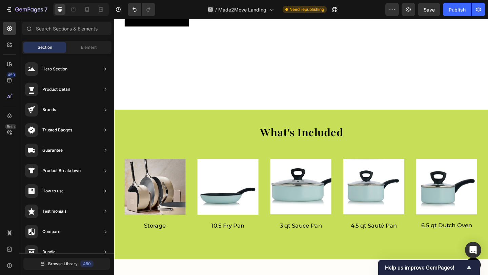
scroll to position [1279, 0]
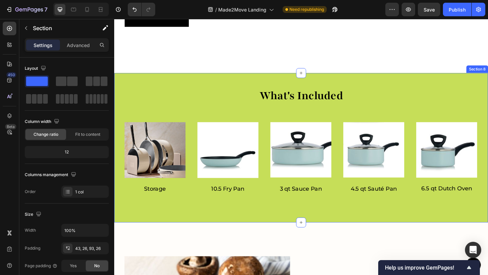
click at [205, 123] on div "what's included Heading Image Storage Text Block Image 10.5 Fry Pan Text Block …" at bounding box center [317, 159] width 406 height 163
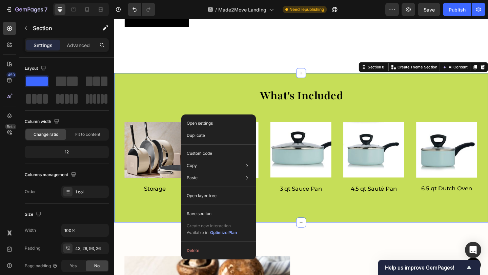
drag, startPoint x: 309, startPoint y: 278, endPoint x: 203, endPoint y: 284, distance: 106.1
click at [195, 253] on button "Delete" at bounding box center [218, 250] width 69 height 12
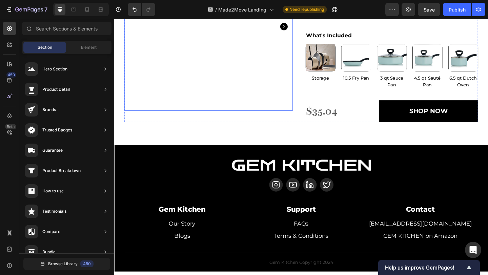
scroll to position [1702, 0]
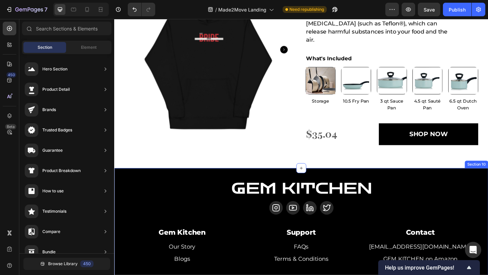
click at [207, 185] on div "Image Icon Icon Icon Icon Icon List Gem Kitchen Text Block Our Story Button Blo…" at bounding box center [317, 249] width 406 height 137
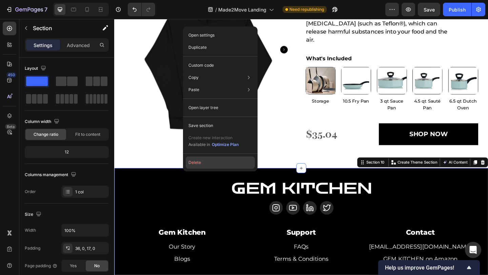
click at [199, 167] on button "Delete" at bounding box center [220, 162] width 69 height 12
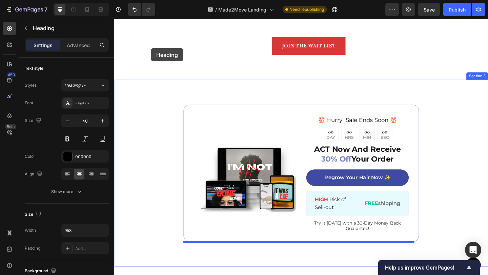
scroll to position [393, 0]
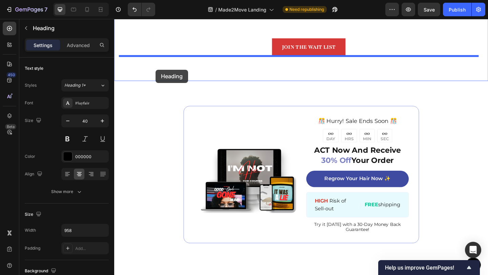
drag, startPoint x: 150, startPoint y: 189, endPoint x: 159, endPoint y: 74, distance: 114.8
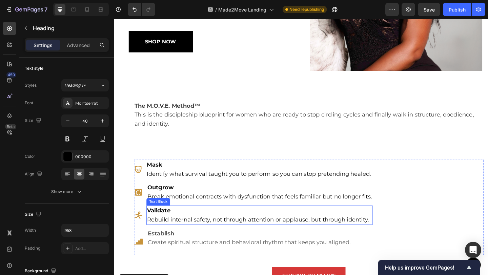
scroll to position [144, 0]
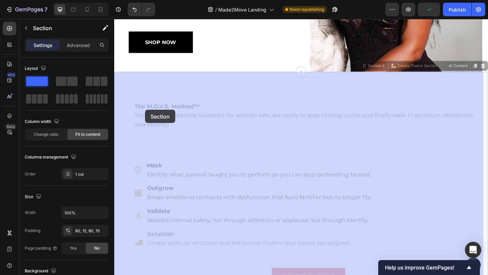
drag, startPoint x: 136, startPoint y: 90, endPoint x: 147, endPoint y: 115, distance: 27.7
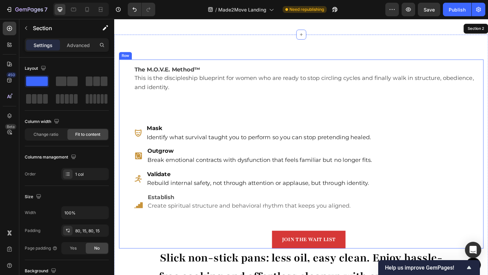
scroll to position [214, 0]
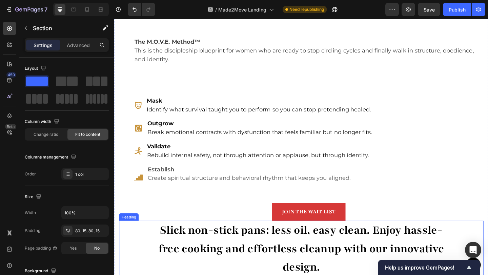
click at [135, 260] on div "Slick non-stick pans: less oil, easy clean. Enjoy hassle-free cooking and effor…" at bounding box center [317, 269] width 396 height 62
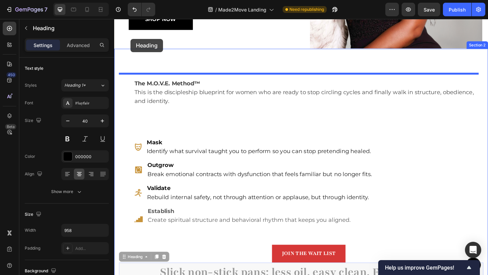
drag, startPoint x: 135, startPoint y: 260, endPoint x: 132, endPoint y: 41, distance: 219.4
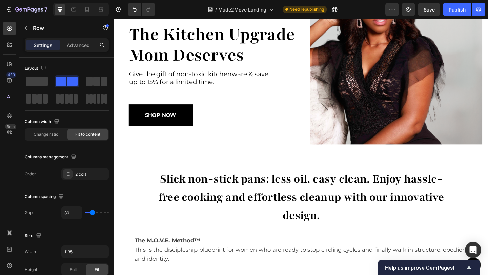
scroll to position [0, 0]
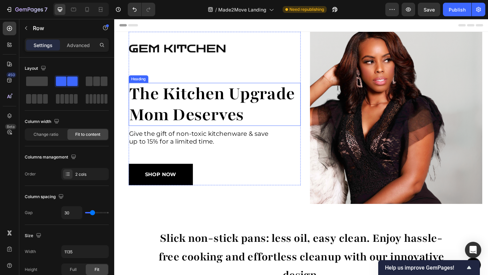
click at [206, 103] on h1 "the kitchen upgrade mom deserves" at bounding box center [223, 111] width 187 height 47
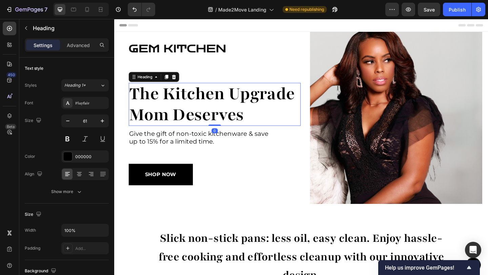
click at [206, 103] on h1 "the kitchen upgrade mom deserves" at bounding box center [223, 111] width 187 height 47
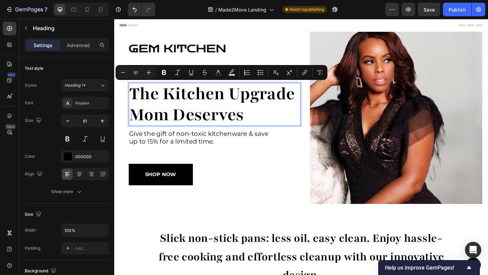
click at [250, 126] on p "the kitchen upgrade mom deserves" at bounding box center [223, 111] width 186 height 45
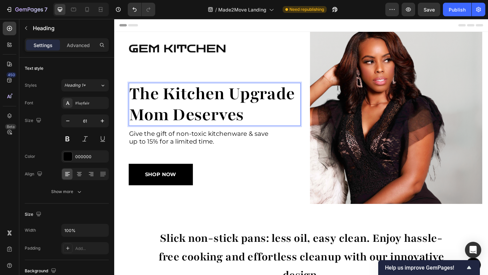
click at [252, 125] on p "the kitchen upgrade mom deserves" at bounding box center [223, 111] width 186 height 45
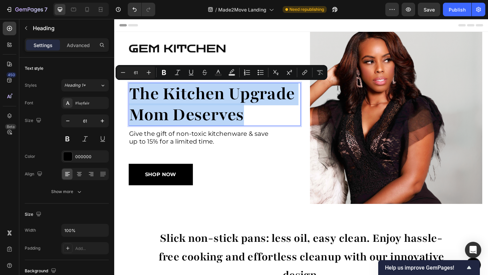
drag, startPoint x: 252, startPoint y: 125, endPoint x: 133, endPoint y: 99, distance: 121.8
click at [133, 99] on p "the kitchen upgrade mom deserves" at bounding box center [223, 111] width 186 height 45
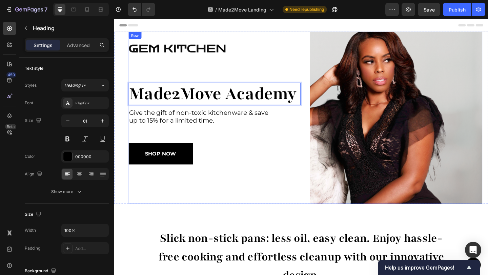
click at [254, 180] on div "Image Made2Move Academy Heading 0 Give the gift of non-toxic kitchenware & save…" at bounding box center [223, 126] width 187 height 187
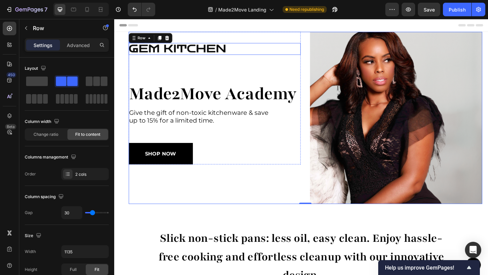
click at [227, 51] on img at bounding box center [185, 51] width 110 height 13
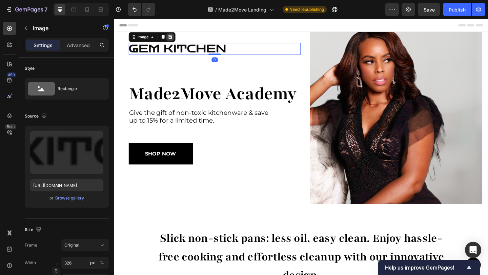
click at [172, 39] on icon at bounding box center [174, 38] width 4 height 5
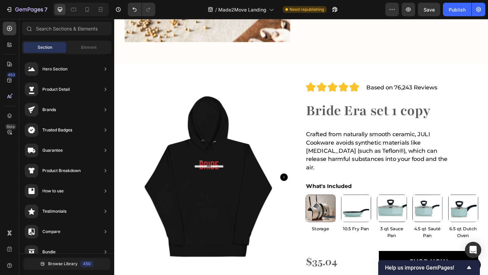
scroll to position [1689, 0]
